Goal: Information Seeking & Learning: Find specific fact

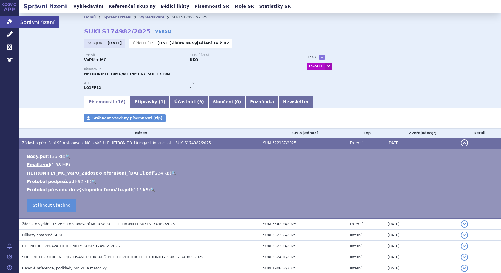
click at [28, 20] on span "Správní řízení" at bounding box center [39, 22] width 40 height 13
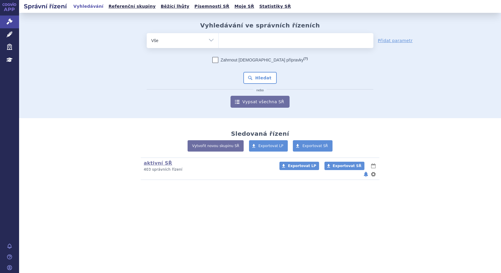
click at [40, 35] on span "Léčivé přípravky" at bounding box center [42, 34] width 47 height 13
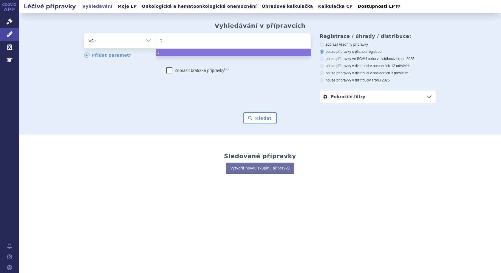
type input "te"
type input "tep"
type input "tepk"
type input "tepki"
type input "tepkin"
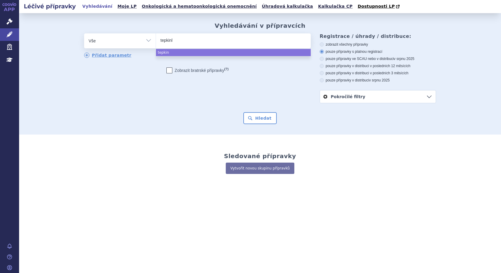
type input "tepkinly"
select select "tepkinly"
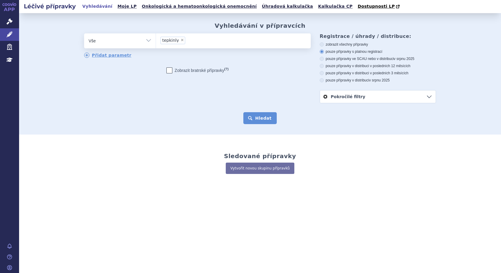
click at [253, 120] on button "Hledat" at bounding box center [260, 118] width 34 height 12
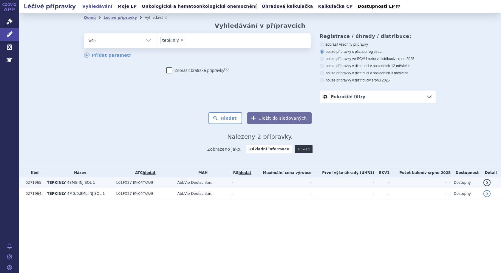
drag, startPoint x: 100, startPoint y: 182, endPoint x: 82, endPoint y: 184, distance: 17.7
click at [82, 184] on span "48MG INJ SOL 1" at bounding box center [81, 182] width 28 height 4
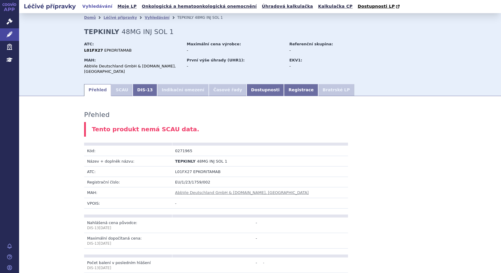
click at [372, 32] on div "Domů Léčivé přípravky Vyhledávání TEPKINLY 48MG INJ SOL 1 TEPKINLY 48MG INJ SOL…" at bounding box center [260, 52] width 376 height 61
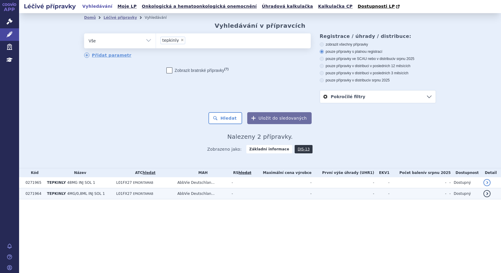
click at [93, 193] on span "4MG/0,8ML INJ SOL 1" at bounding box center [86, 193] width 38 height 4
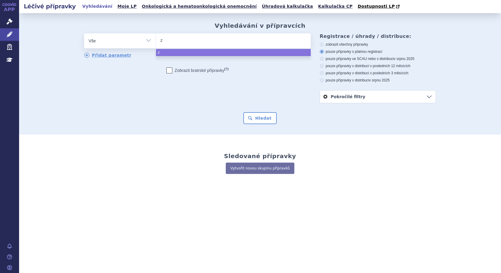
type input "zy"
type input "zyn"
type input "zynl"
type input "zynlo"
type input "zynloi"
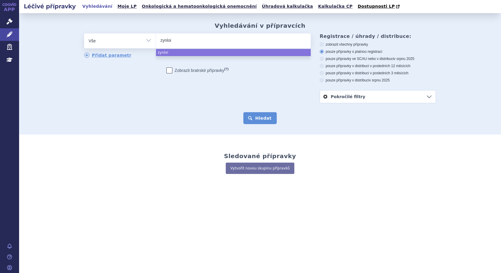
select select "zynloi"
click at [256, 122] on button "Hledat" at bounding box center [260, 118] width 34 height 12
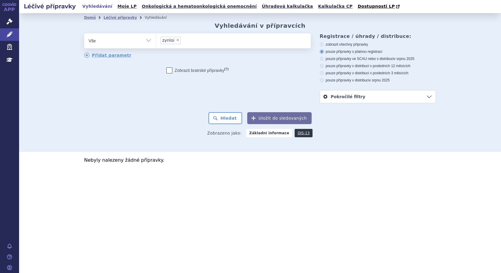
click at [177, 40] on span "×" at bounding box center [178, 40] width 4 height 4
click at [156, 40] on select "zynloi" at bounding box center [156, 40] width 0 height 15
select select
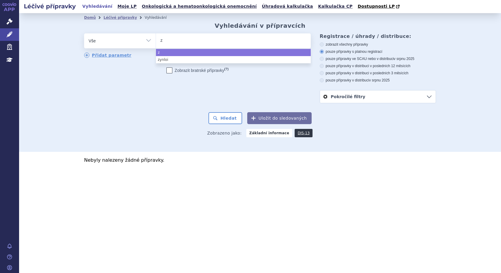
type input "zy"
type input "zyn"
type input "zynl"
type input "zynlo"
select select "zynlo"
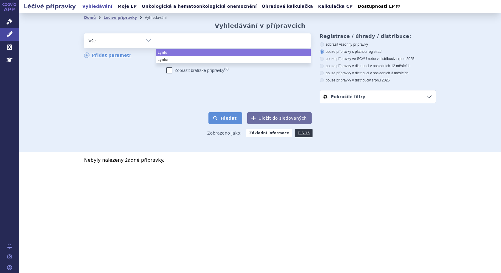
click at [235, 118] on button "Hledat" at bounding box center [225, 118] width 34 height 12
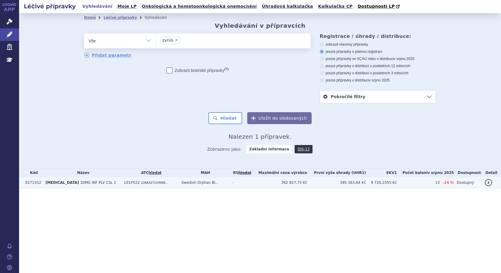
click at [80, 183] on span "10MG INF PLV CSL 1" at bounding box center [98, 182] width 36 height 4
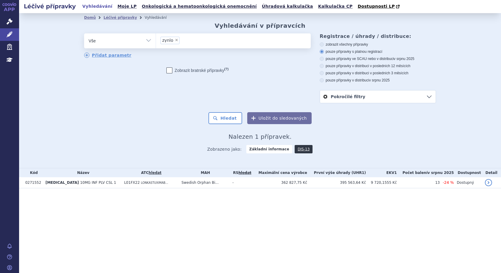
click at [175, 41] on span "×" at bounding box center [177, 40] width 4 height 4
click at [156, 41] on select "zynlo" at bounding box center [156, 40] width 0 height 15
select select
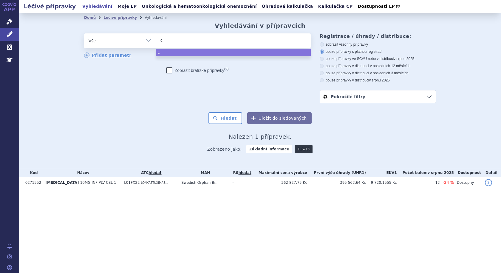
type input "co"
type input "col"
type input "colu"
type input "colum"
type input "columv"
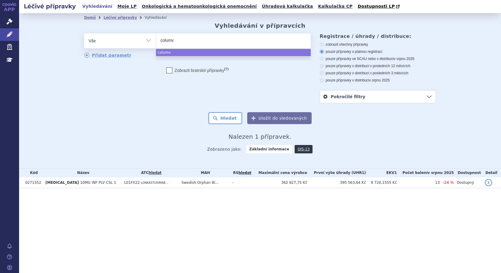
type input "columvi"
select select "columvi"
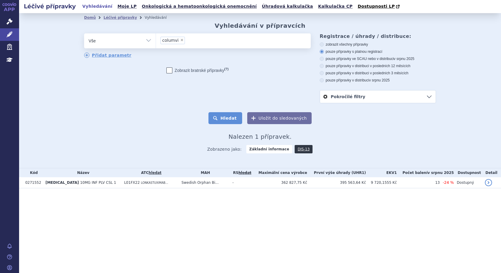
click at [229, 120] on button "Hledat" at bounding box center [225, 118] width 34 height 12
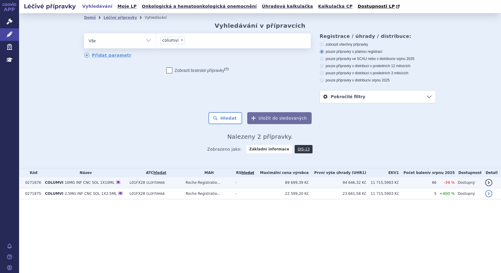
click at [62, 183] on b "COLUMVI" at bounding box center [55, 182] width 20 height 4
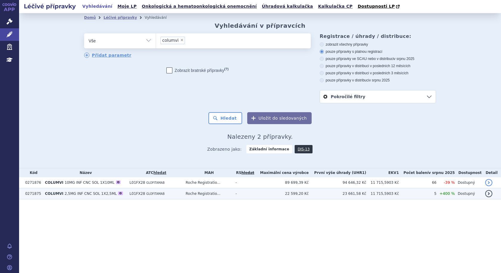
click at [77, 194] on span "2,5MG INF CNC SOL 1X2,5ML" at bounding box center [91, 193] width 52 height 4
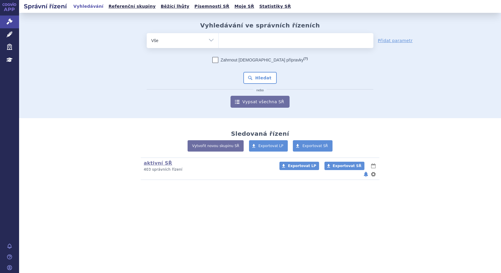
click at [236, 41] on ul at bounding box center [296, 39] width 155 height 13
click at [219, 41] on select at bounding box center [218, 40] width 0 height 15
type input "te"
type input "tep"
type input "tepk"
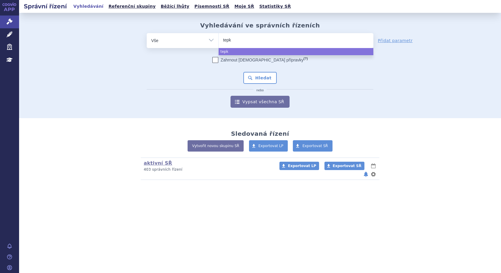
type input "tepki"
type input "tepkin"
type input "tepkinl"
type input "tepkinly"
select select "tepkinly"
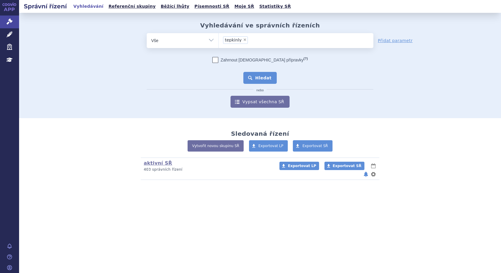
click at [261, 75] on button "Hledat" at bounding box center [260, 78] width 34 height 12
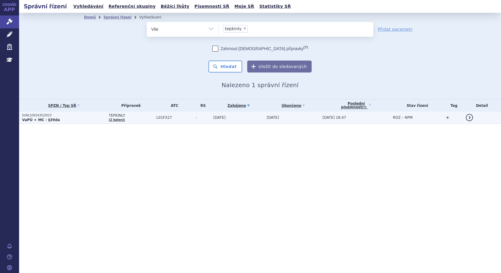
click at [316, 117] on td "30.10.2024" at bounding box center [292, 118] width 56 height 12
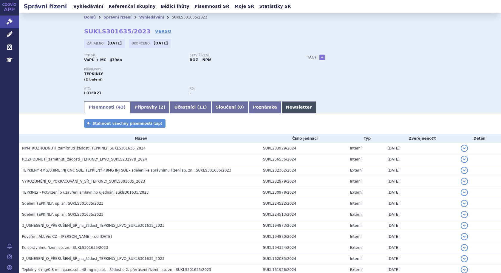
click at [282, 108] on link "Newsletter" at bounding box center [299, 107] width 35 height 12
